Goal: Entertainment & Leisure: Browse casually

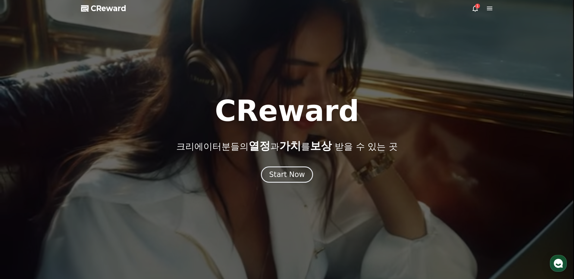
click at [289, 176] on div "Start Now" at bounding box center [287, 175] width 36 height 10
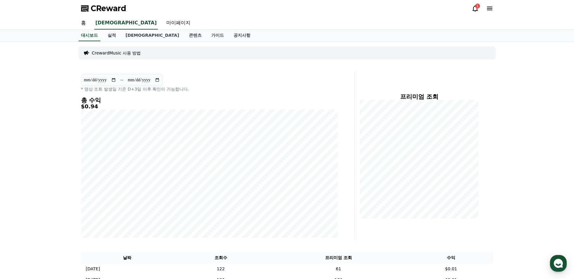
click at [472, 13] on div "1" at bounding box center [482, 9] width 22 height 10
click at [474, 8] on icon at bounding box center [474, 8] width 7 height 7
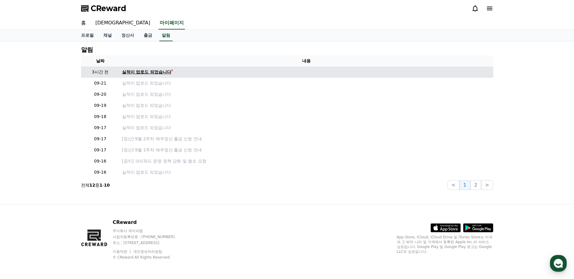
click at [157, 70] on div "실적이 업로드 되었습니다" at bounding box center [146, 72] width 49 height 6
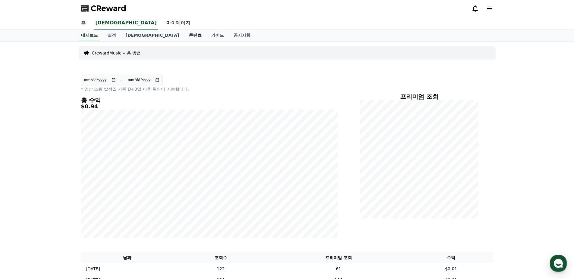
click at [184, 37] on link "콘텐츠" at bounding box center [195, 35] width 22 height 11
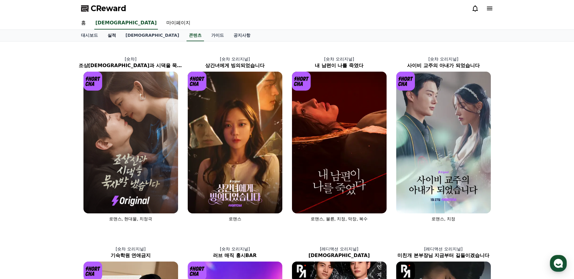
click at [108, 35] on link "실적" at bounding box center [112, 35] width 18 height 11
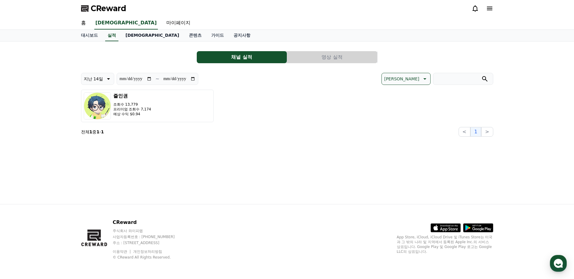
click at [126, 37] on link "[DEMOGRAPHIC_DATA]" at bounding box center [152, 35] width 63 height 11
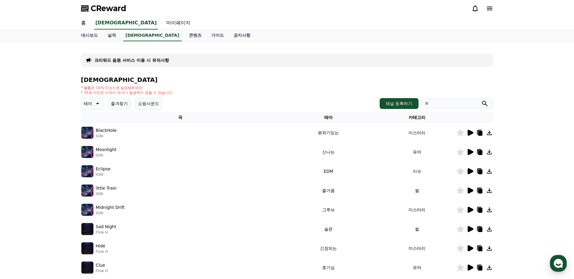
click at [87, 106] on p "테마" at bounding box center [88, 103] width 8 height 8
click at [96, 137] on button "환상적인" at bounding box center [93, 135] width 22 height 13
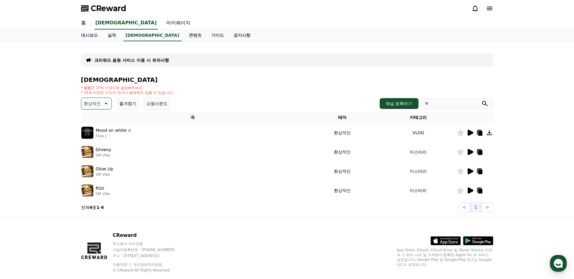
click at [468, 133] on icon at bounding box center [470, 133] width 6 height 6
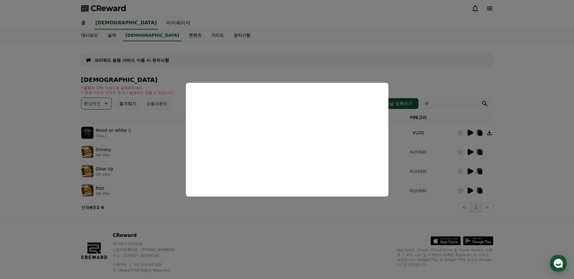
click at [308, 239] on button "close modal" at bounding box center [287, 139] width 574 height 279
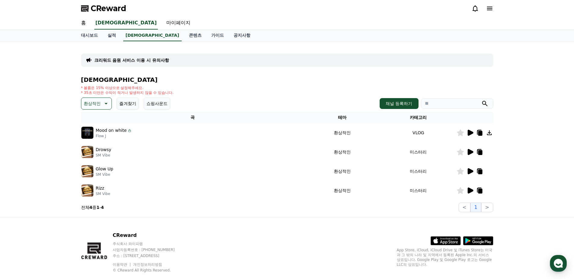
click at [469, 151] on icon at bounding box center [470, 152] width 6 height 6
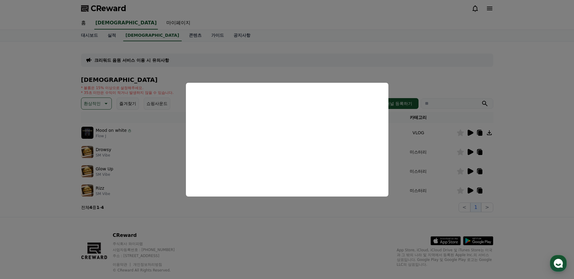
click at [320, 233] on button "close modal" at bounding box center [287, 139] width 574 height 279
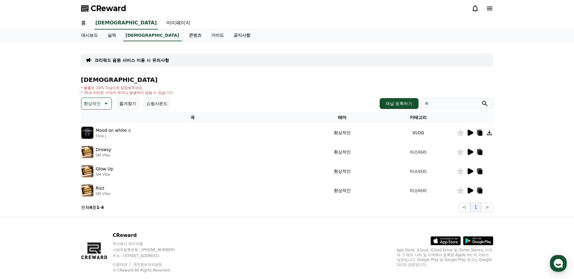
click at [472, 170] on icon at bounding box center [469, 171] width 7 height 7
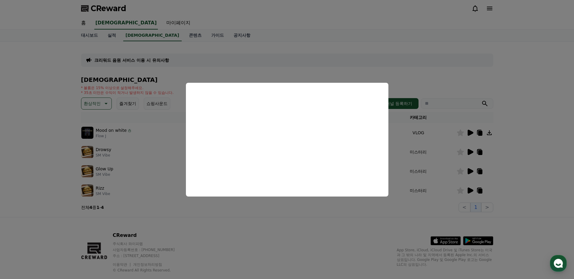
click at [279, 233] on button "close modal" at bounding box center [287, 139] width 574 height 279
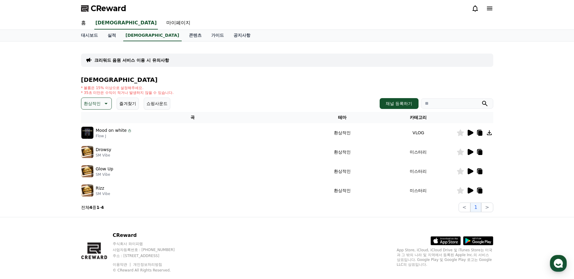
click at [94, 105] on p "환상적인" at bounding box center [92, 103] width 17 height 8
click at [97, 124] on button "웅장한" at bounding box center [90, 124] width 17 height 13
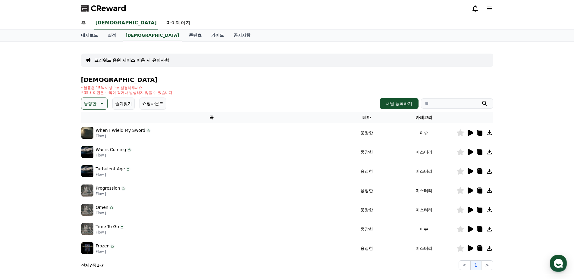
click at [471, 132] on icon at bounding box center [470, 133] width 6 height 6
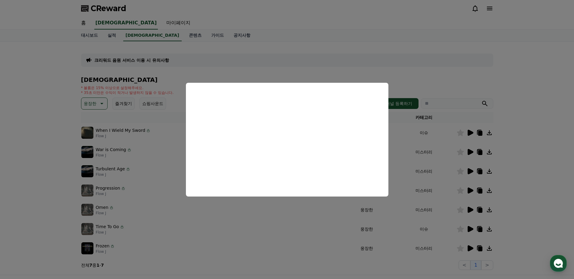
click at [443, 156] on button "close modal" at bounding box center [287, 139] width 574 height 279
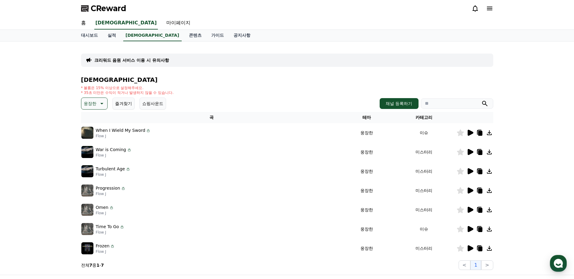
click at [469, 153] on icon at bounding box center [470, 152] width 6 height 6
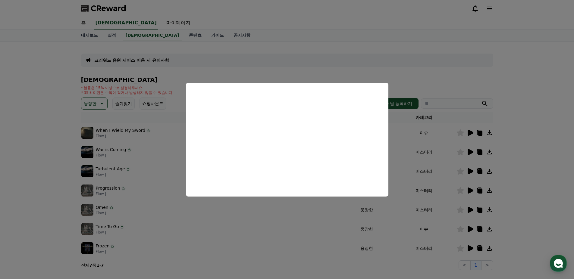
click at [230, 235] on button "close modal" at bounding box center [287, 139] width 574 height 279
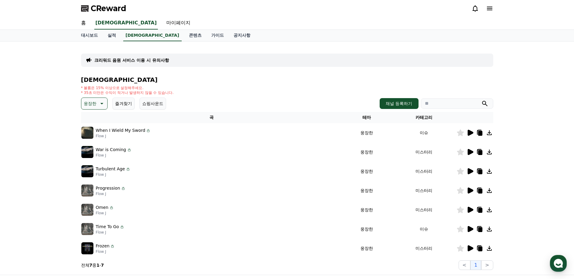
click at [470, 170] on icon at bounding box center [470, 171] width 6 height 6
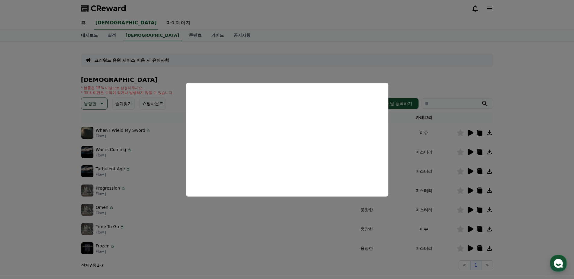
click at [272, 226] on button "close modal" at bounding box center [287, 139] width 574 height 279
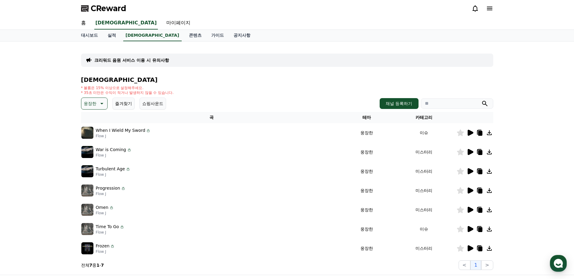
click at [468, 192] on icon at bounding box center [470, 191] width 6 height 6
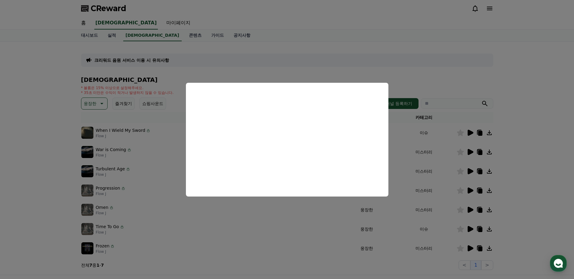
click at [291, 230] on button "close modal" at bounding box center [287, 139] width 574 height 279
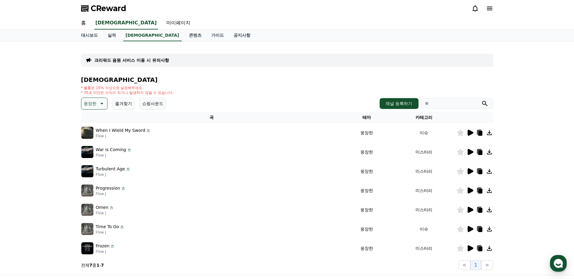
click at [468, 210] on icon at bounding box center [470, 210] width 6 height 6
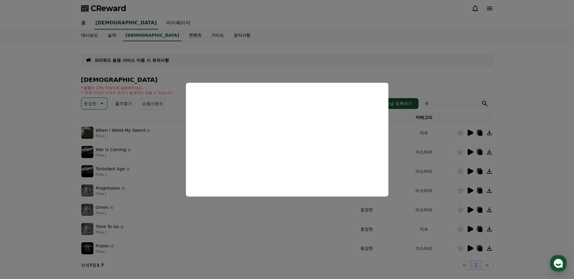
click at [264, 243] on button "close modal" at bounding box center [287, 139] width 574 height 279
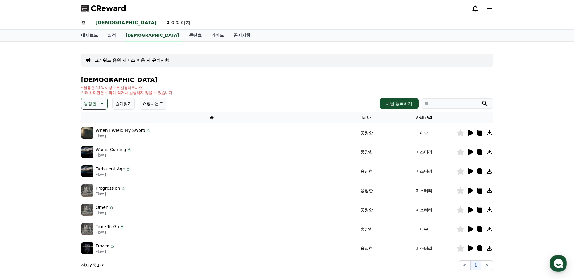
click at [481, 210] on icon at bounding box center [480, 210] width 4 height 5
